Goal: Task Accomplishment & Management: Manage account settings

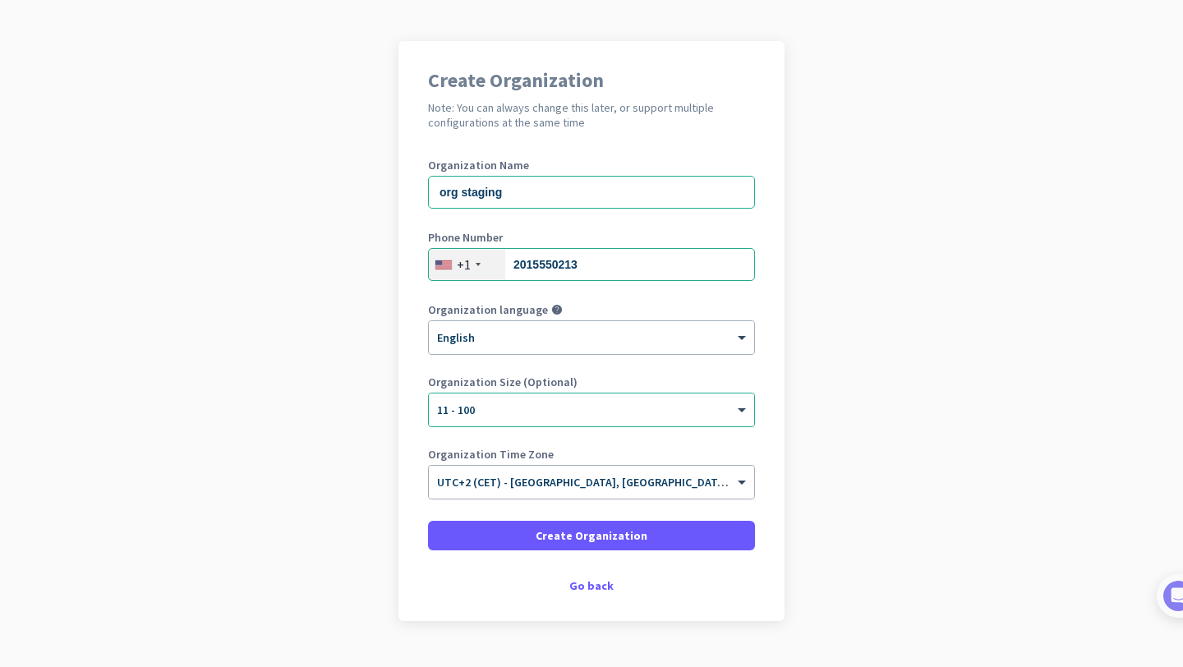
scroll to position [128, 0]
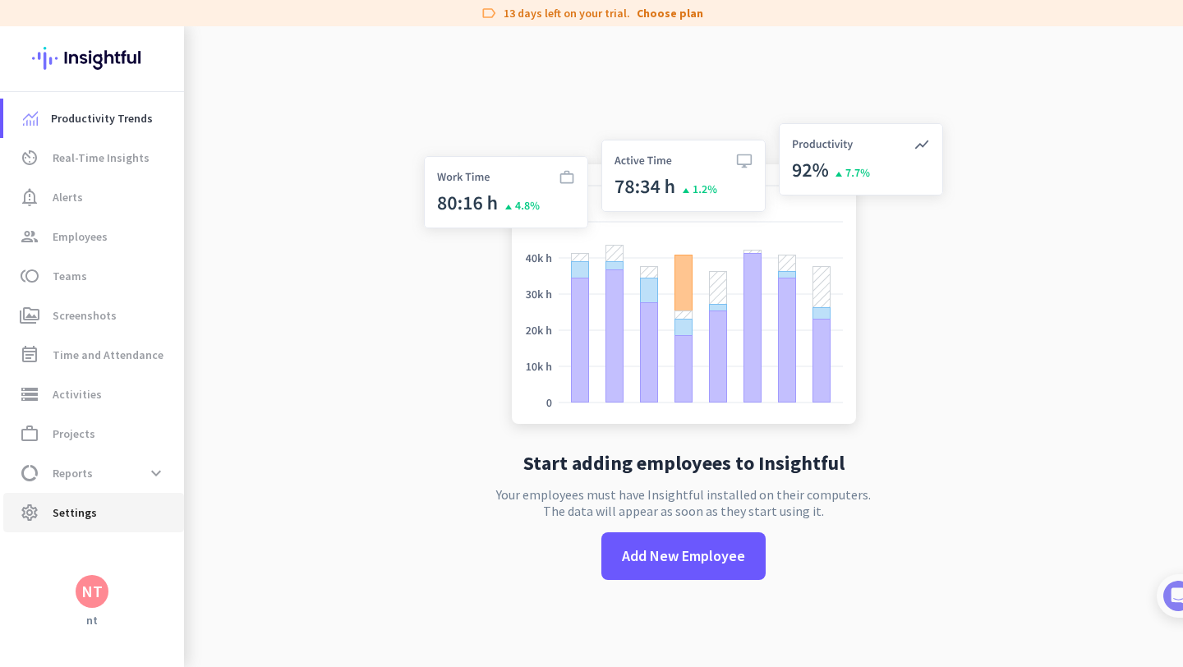
click at [108, 508] on span "settings Settings" at bounding box center [93, 513] width 154 height 20
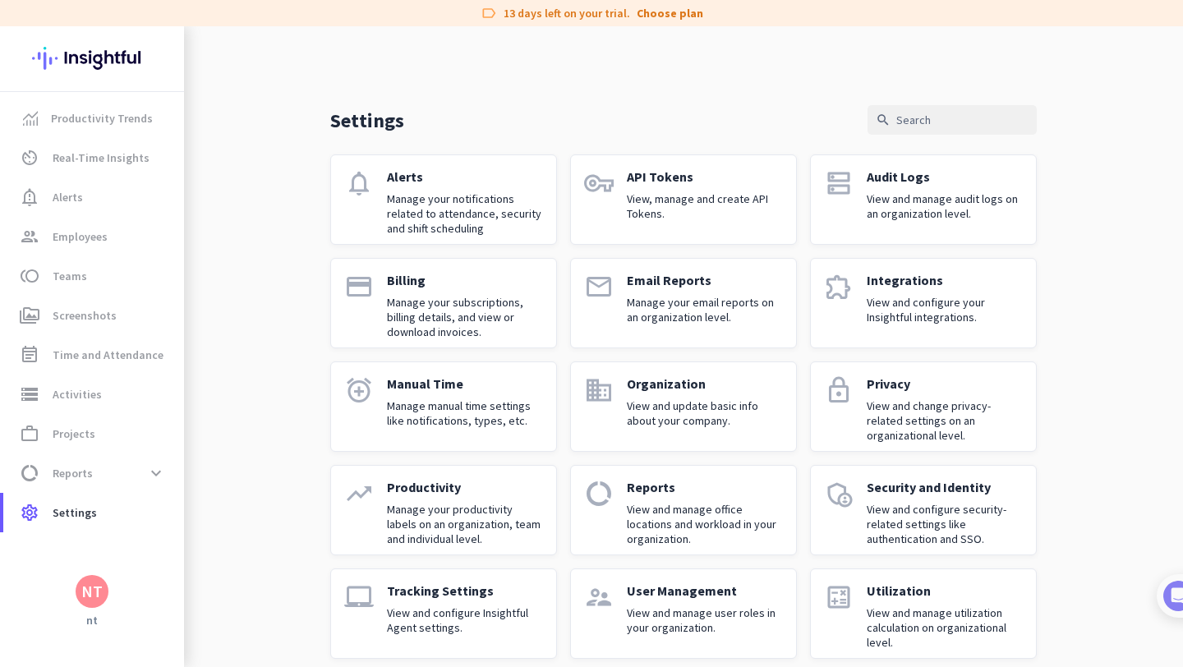
click at [739, 494] on p "Reports" at bounding box center [705, 487] width 156 height 16
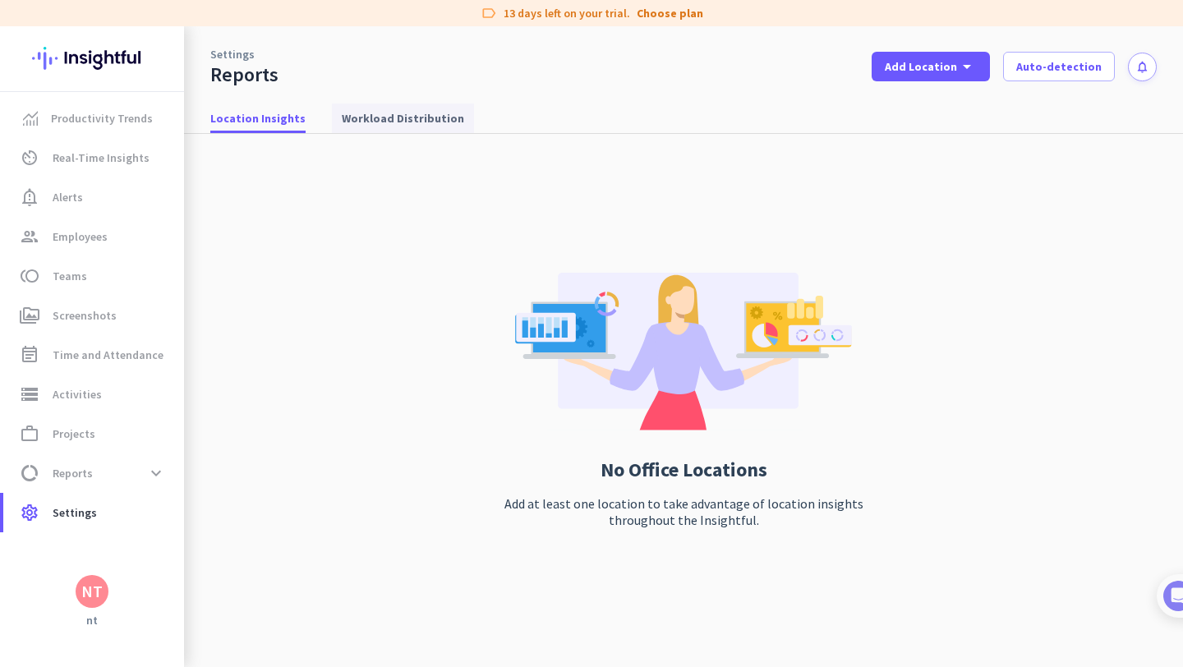
click at [403, 122] on span "Workload Distribution" at bounding box center [403, 118] width 122 height 16
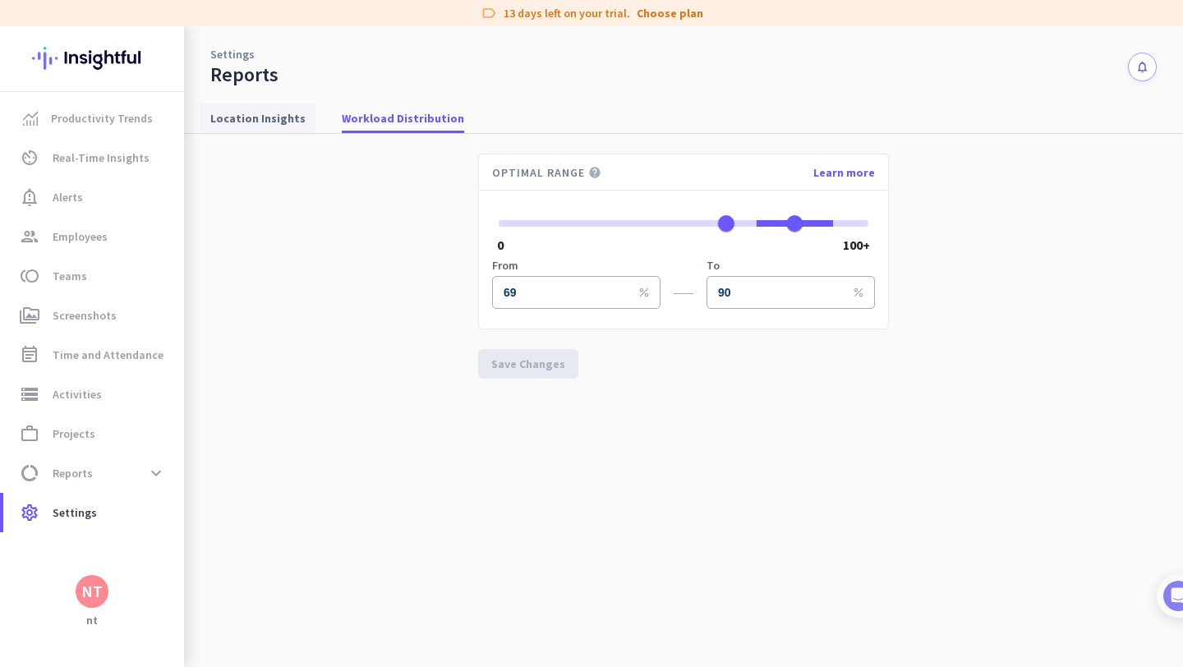
click at [259, 124] on span "Location Insights" at bounding box center [257, 118] width 95 height 16
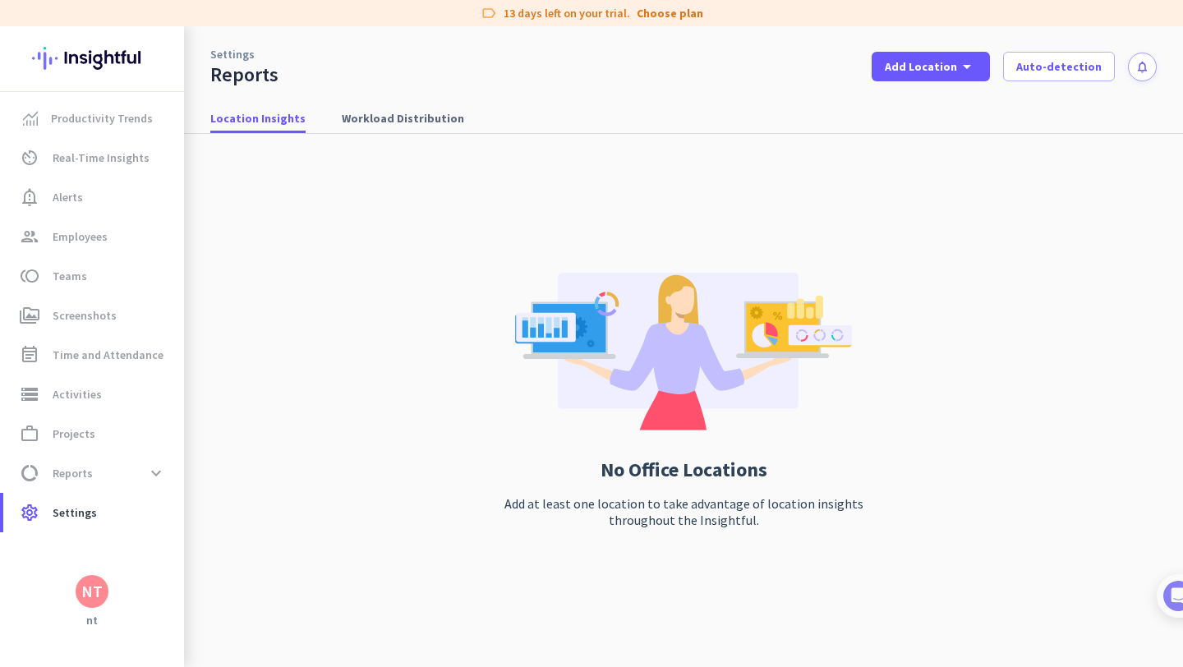
click at [92, 577] on div "NT" at bounding box center [92, 591] width 33 height 33
click at [206, 475] on span "Personal Settings" at bounding box center [179, 471] width 99 height 15
